Goal: Navigation & Orientation: Understand site structure

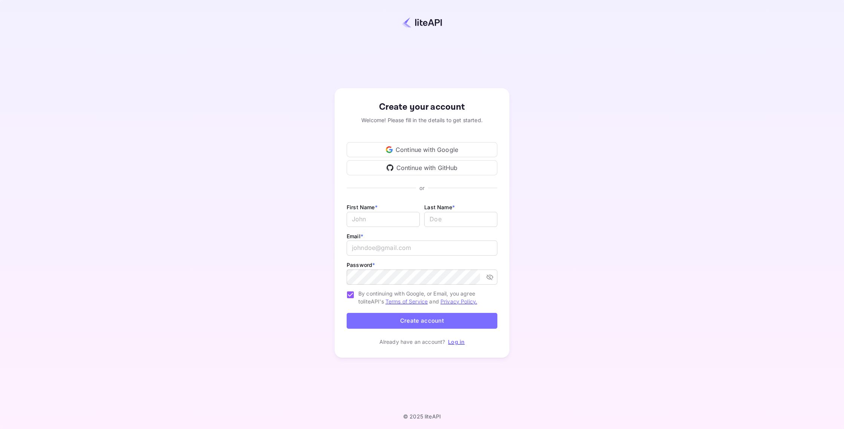
click at [406, 145] on div "Continue with Google" at bounding box center [421, 149] width 151 height 15
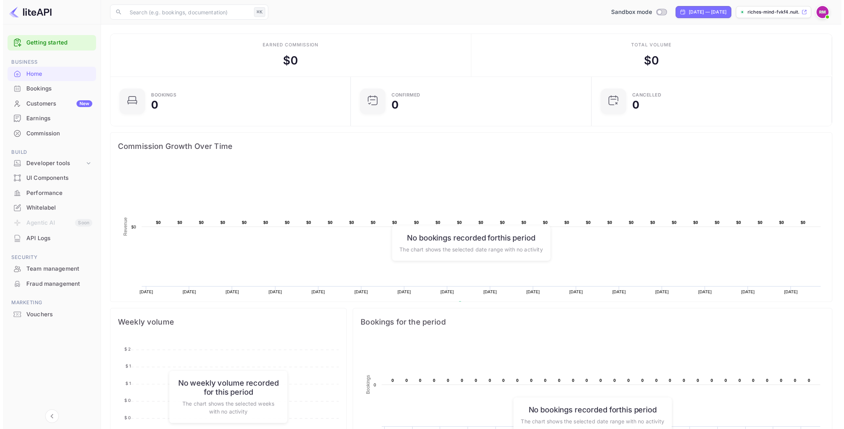
scroll to position [117, 230]
click at [38, 44] on link "Getting started" at bounding box center [56, 42] width 66 height 9
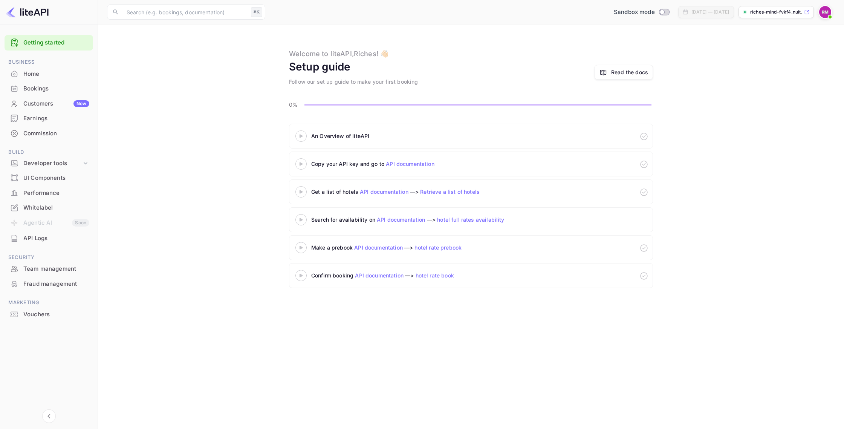
click at [299, 134] on icon at bounding box center [301, 136] width 26 height 4
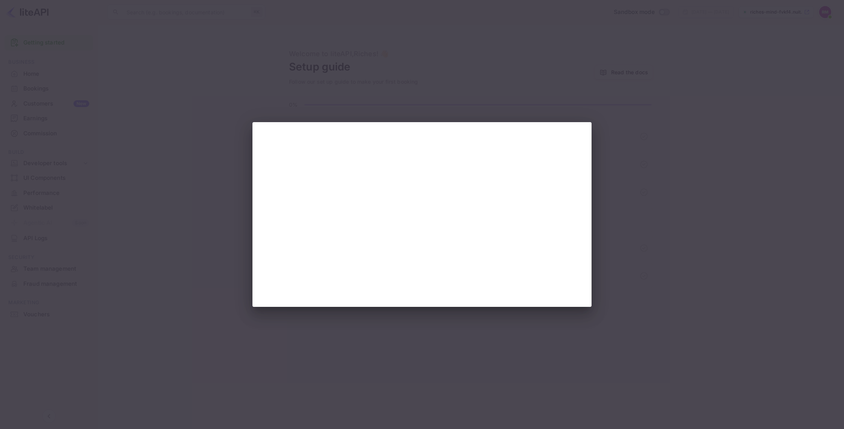
click at [528, 33] on div at bounding box center [422, 214] width 844 height 429
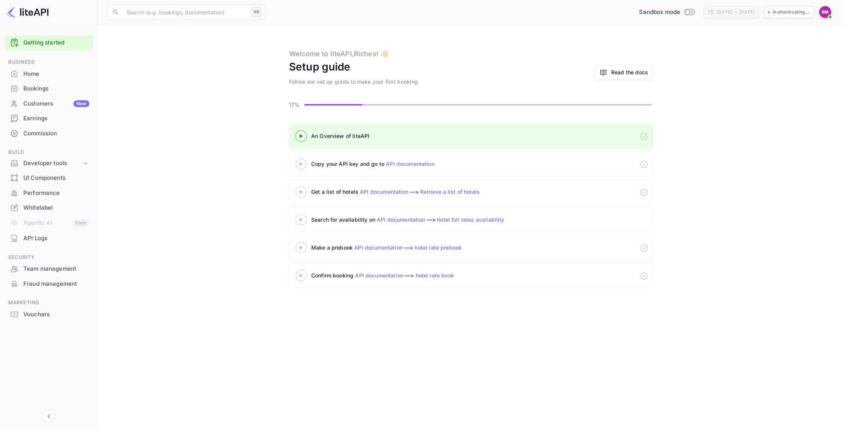
click at [348, 165] on div "Copy your API key and go to API documentation" at bounding box center [405, 164] width 188 height 8
click at [642, 165] on icon at bounding box center [644, 164] width 8 height 8
click at [571, 161] on div "Copy your API key and go to API documentation" at bounding box center [471, 163] width 364 height 25
drag, startPoint x: 346, startPoint y: 164, endPoint x: 316, endPoint y: 167, distance: 31.0
click at [346, 164] on div "Copy your API key and go to API documentation" at bounding box center [405, 164] width 188 height 8
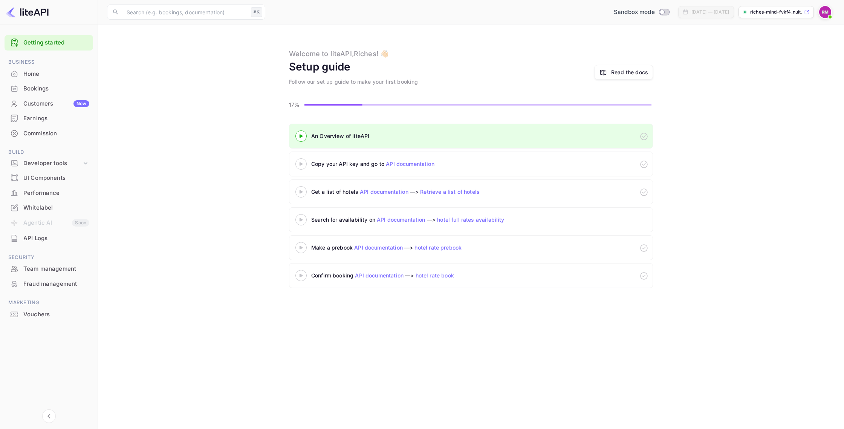
click at [301, 162] on icon at bounding box center [301, 164] width 26 height 4
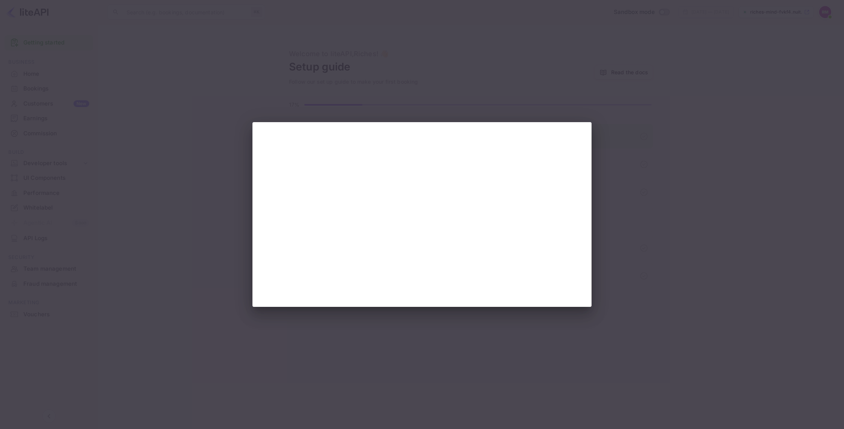
click at [653, 203] on div at bounding box center [422, 214] width 844 height 429
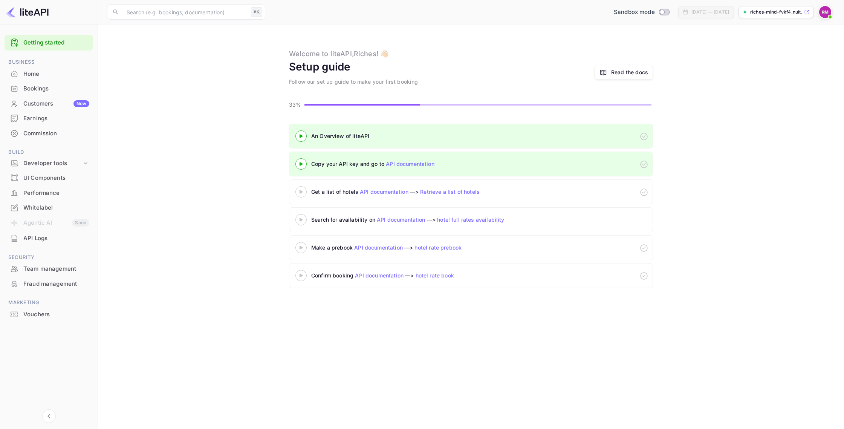
click at [300, 191] on 3 at bounding box center [300, 191] width 3 height 3
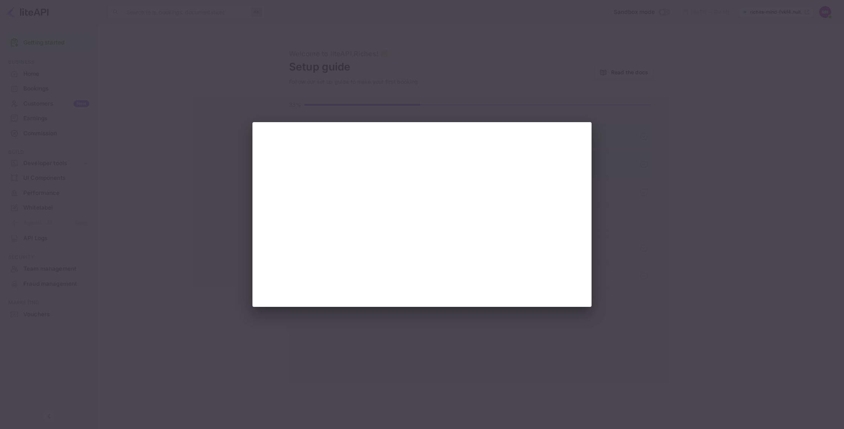
click at [645, 225] on div at bounding box center [422, 214] width 844 height 429
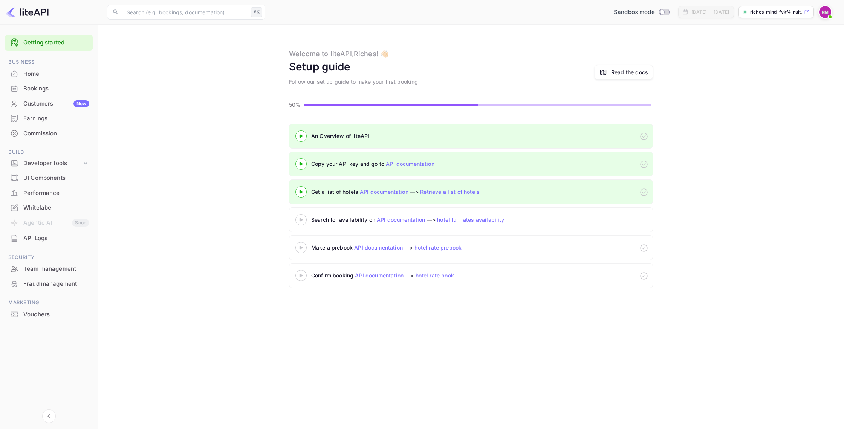
click at [299, 219] on icon at bounding box center [301, 220] width 26 height 4
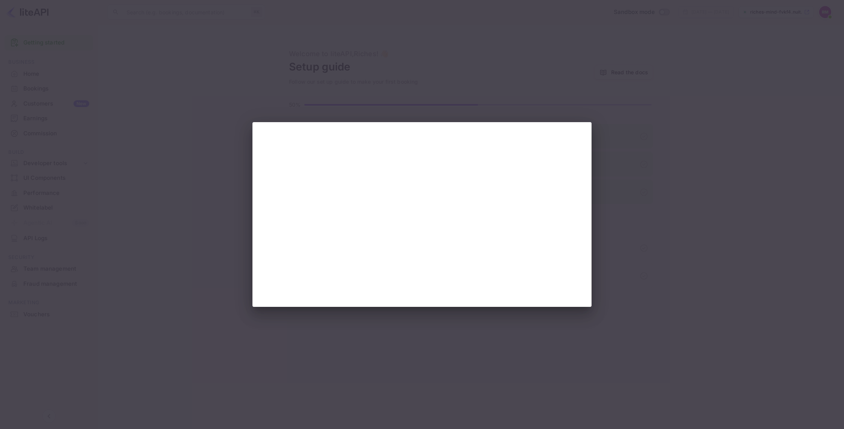
click at [634, 259] on div at bounding box center [422, 214] width 844 height 429
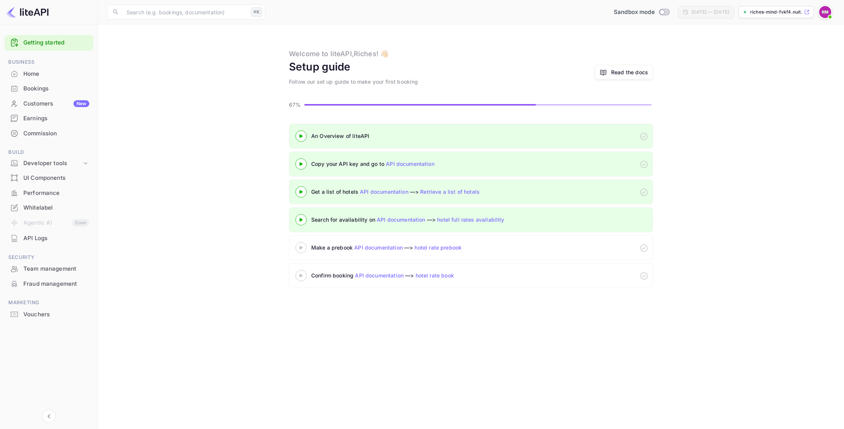
click at [302, 249] on div at bounding box center [301, 247] width 26 height 9
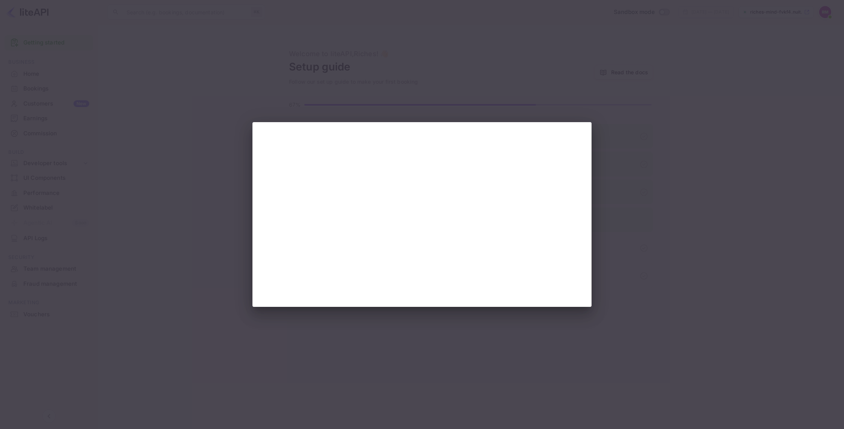
click at [609, 180] on div at bounding box center [422, 214] width 844 height 429
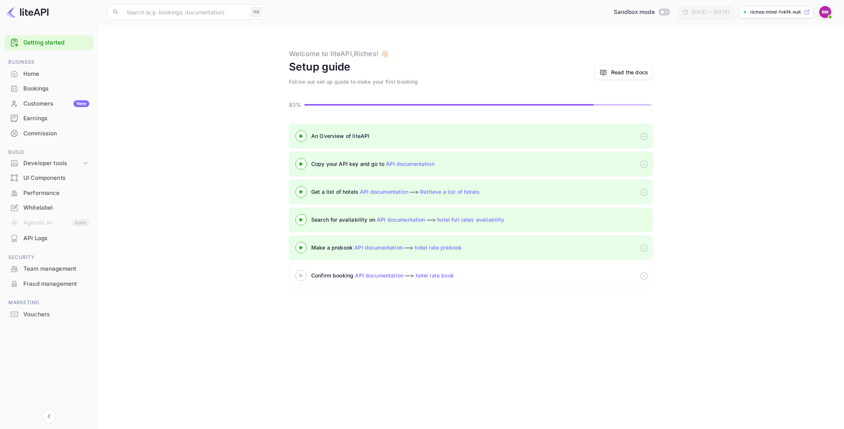
click at [302, 276] on icon at bounding box center [301, 275] width 26 height 4
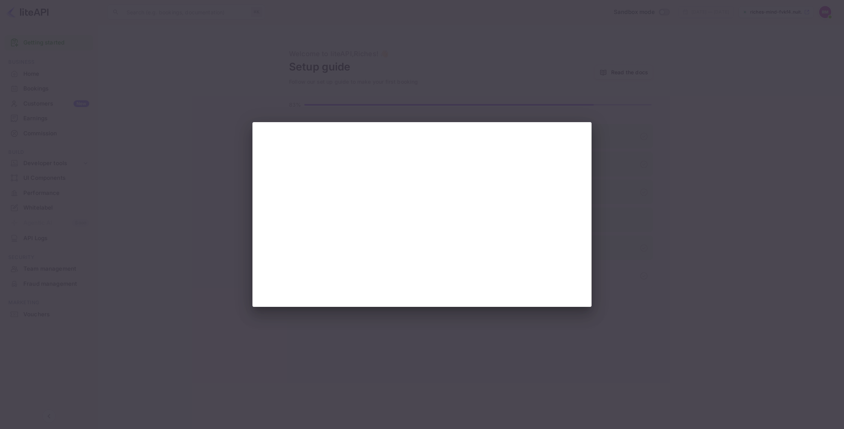
click at [658, 175] on div at bounding box center [422, 214] width 844 height 429
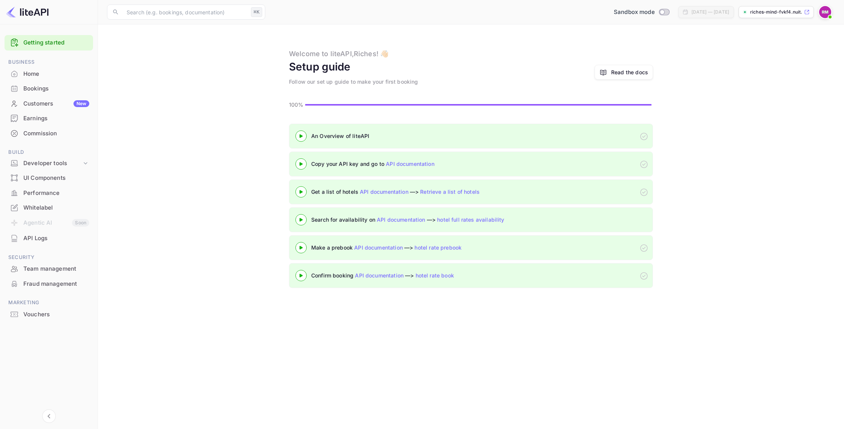
click at [350, 339] on main "Welcome to liteAPI, Riches ! 👋🏻 Setup guide Follow our set up guide to make you…" at bounding box center [471, 226] width 746 height 404
click at [27, 90] on div "Bookings" at bounding box center [56, 88] width 66 height 9
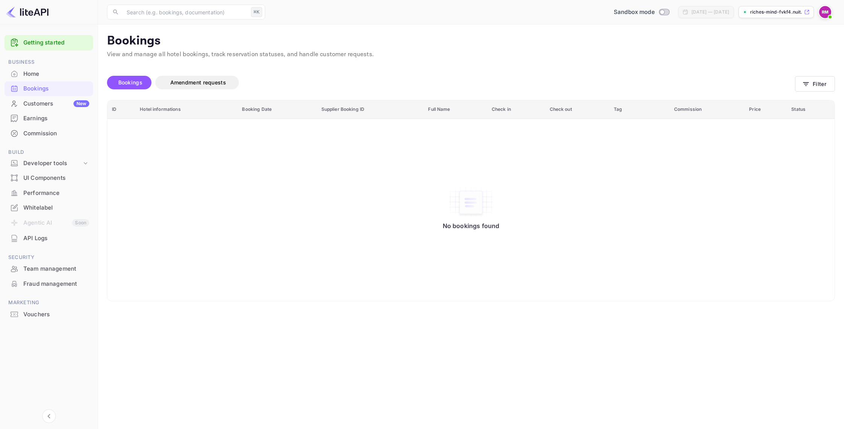
click at [49, 100] on div "Customers New" at bounding box center [56, 103] width 66 height 9
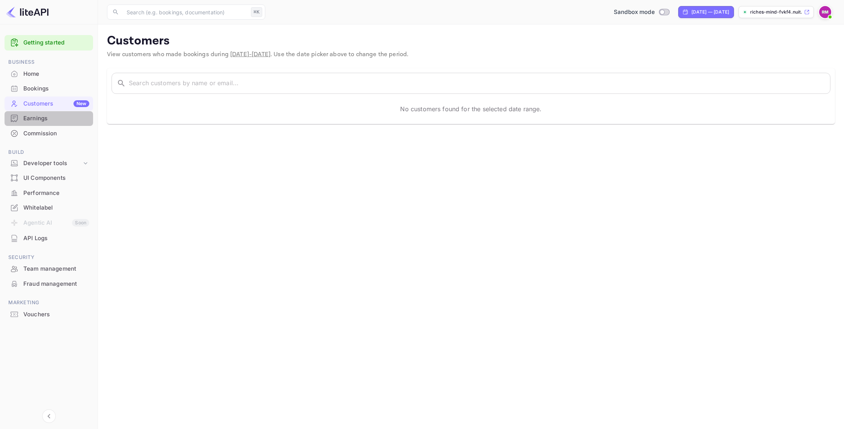
click at [34, 118] on div "Earnings" at bounding box center [56, 118] width 66 height 9
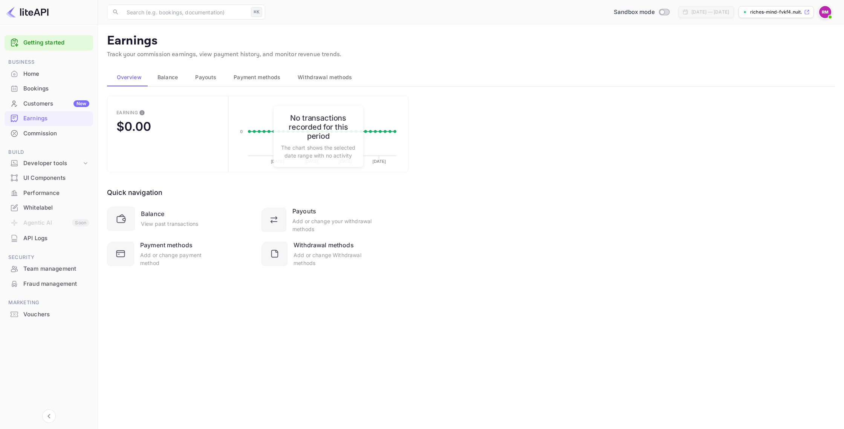
click at [37, 192] on div "Performance" at bounding box center [56, 193] width 66 height 9
